Goal: Task Accomplishment & Management: Manage account settings

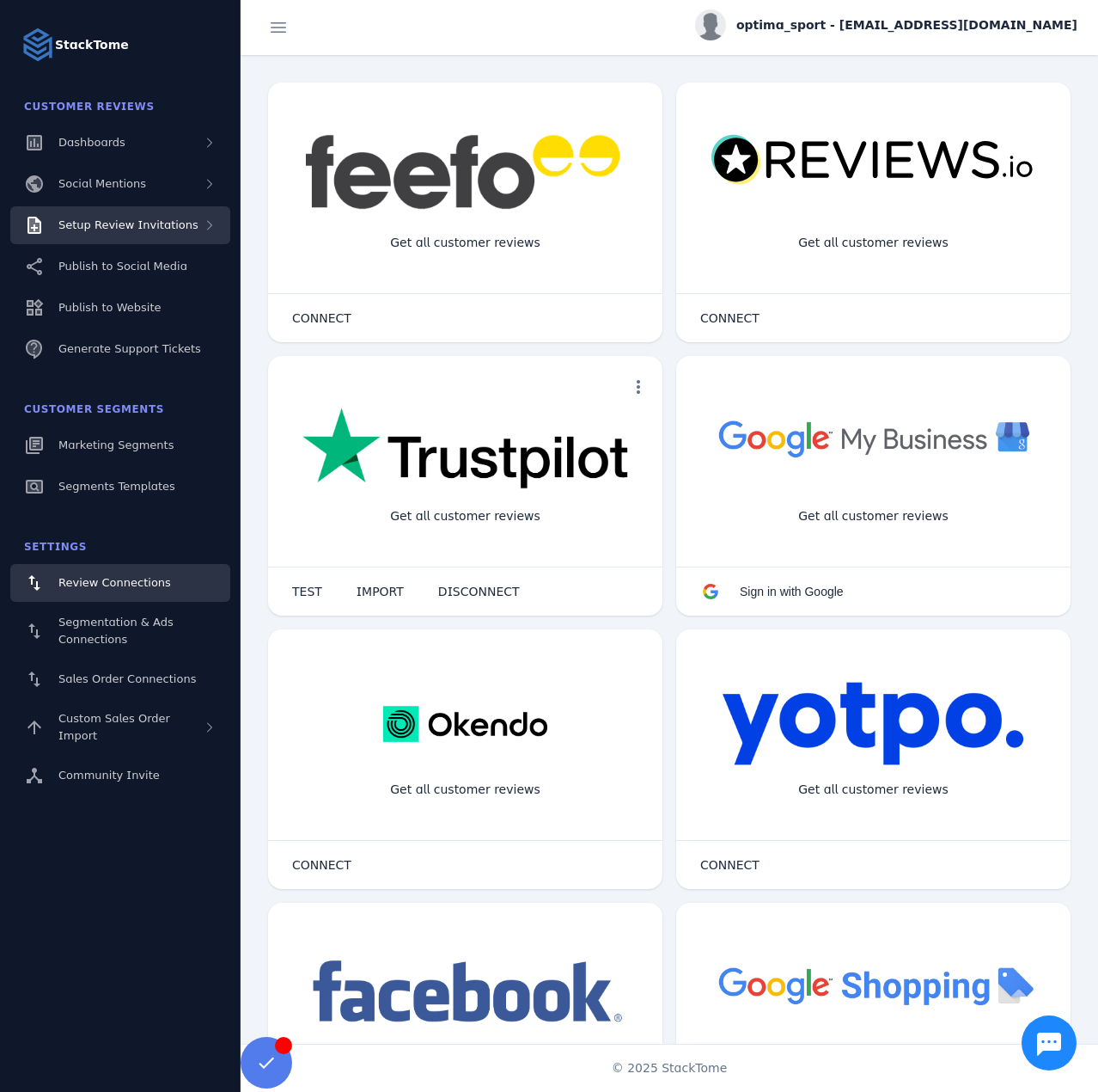
click at [163, 221] on span "Setup Review Invitations" at bounding box center [128, 224] width 140 height 13
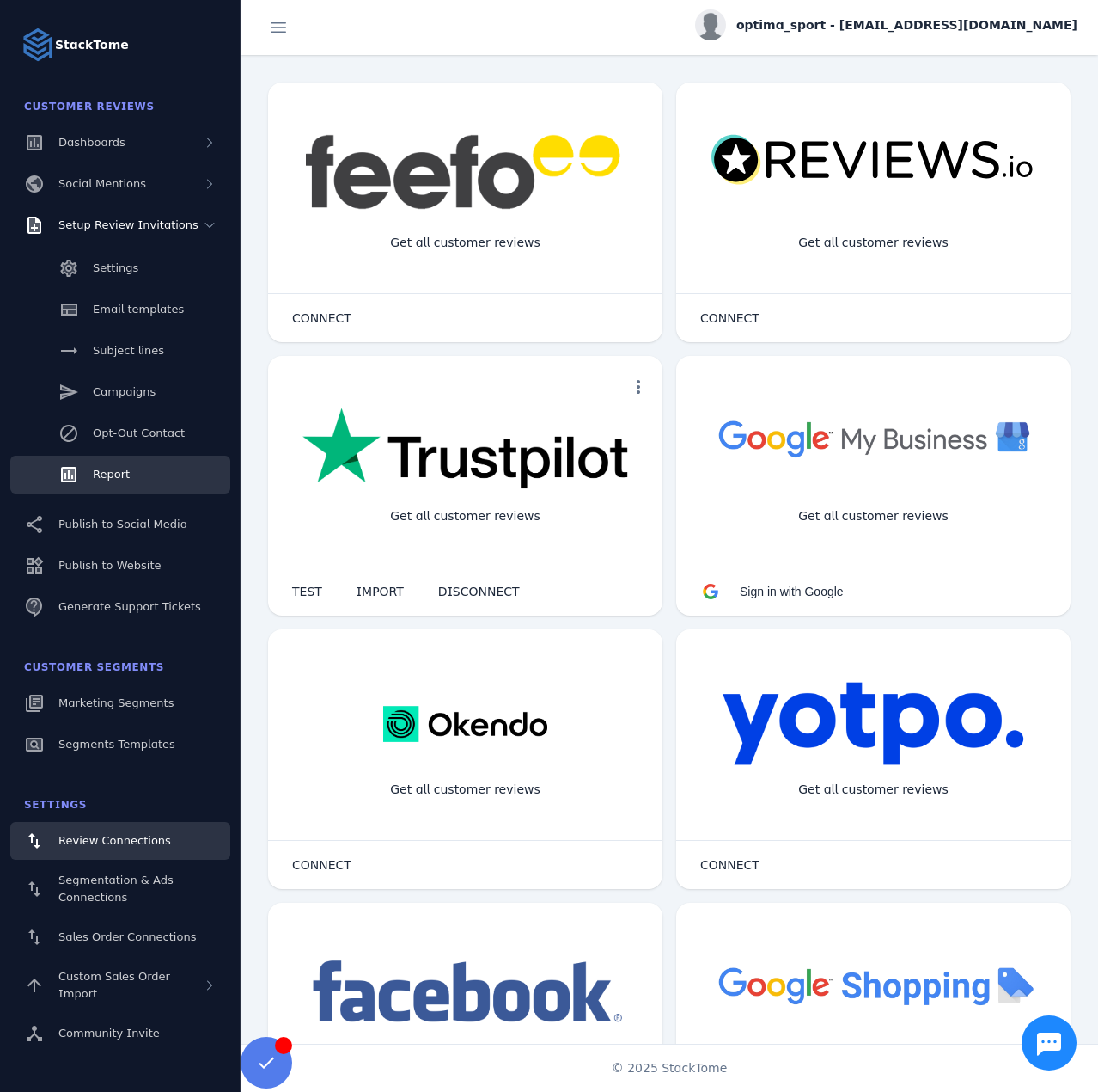
click at [139, 464] on link "Report" at bounding box center [119, 475] width 220 height 38
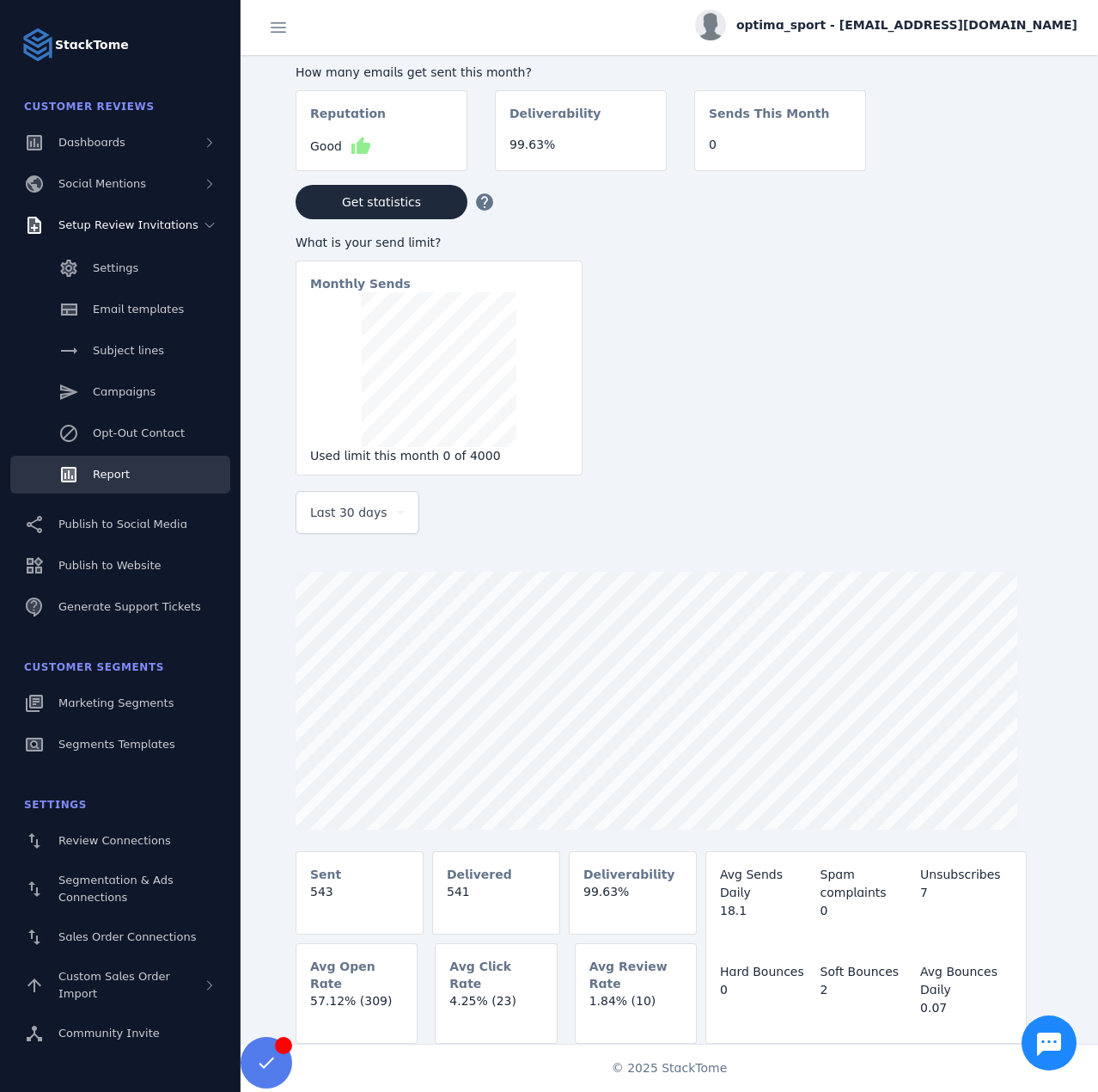
click at [350, 516] on span "Last 30 days" at bounding box center [349, 512] width 78 height 21
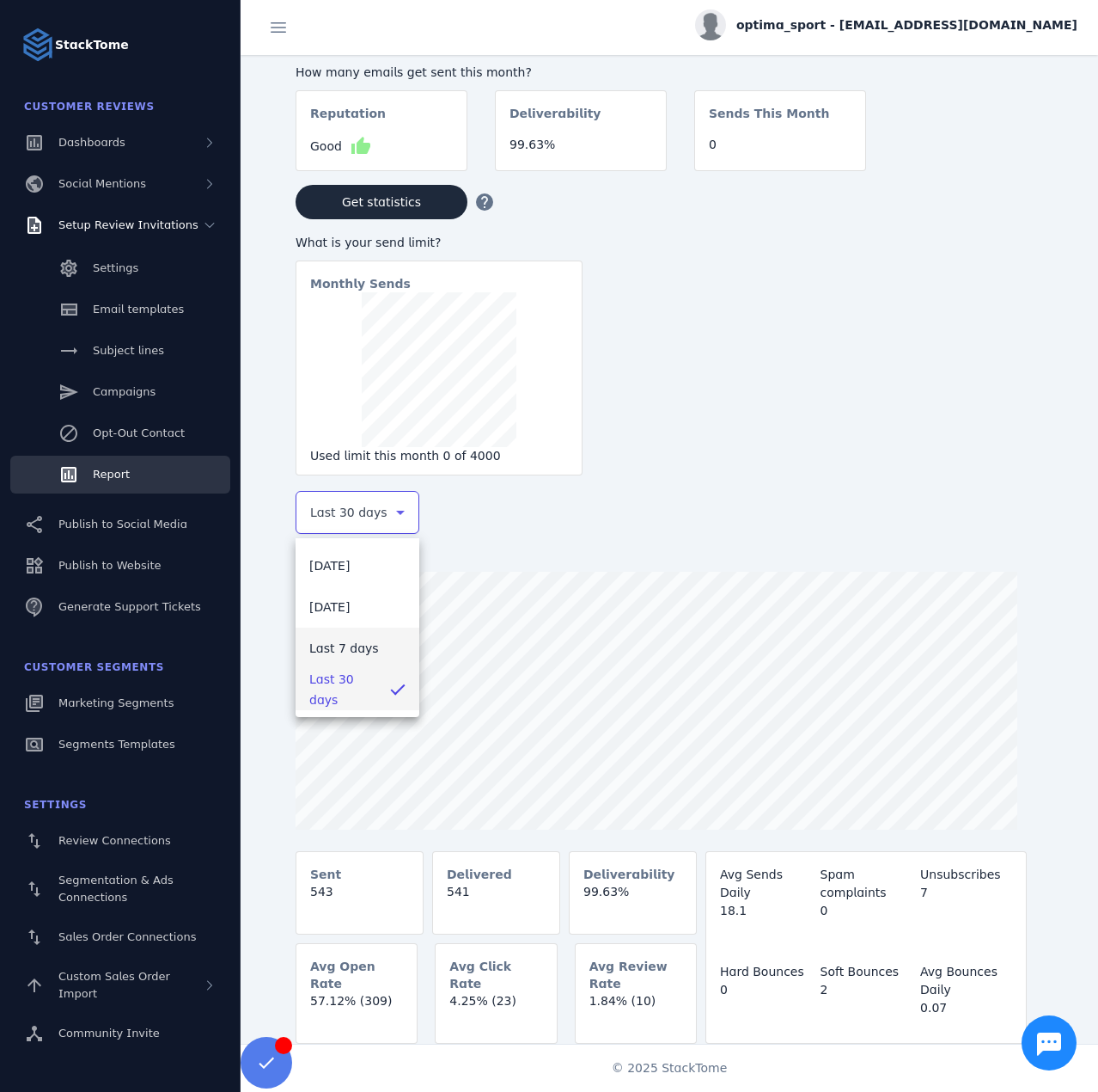
click at [341, 640] on span "Last 7 days" at bounding box center [344, 648] width 70 height 21
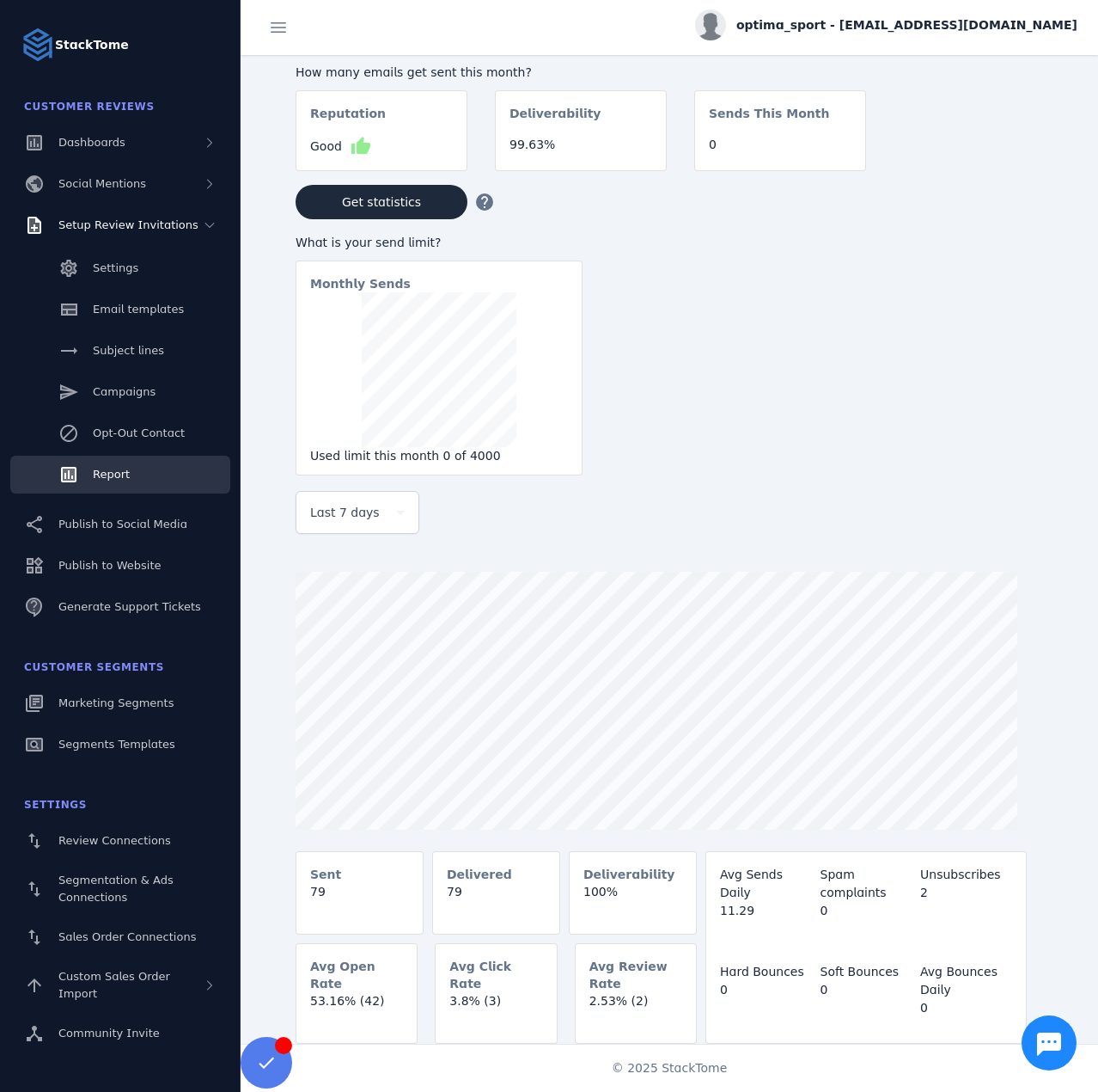
click at [933, 24] on span "optima_sport - [EMAIL_ADDRESS][DOMAIN_NAME]" at bounding box center [906, 25] width 341 height 18
click at [996, 174] on button "Sign out" at bounding box center [1016, 166] width 124 height 42
